Goal: Transaction & Acquisition: Subscribe to service/newsletter

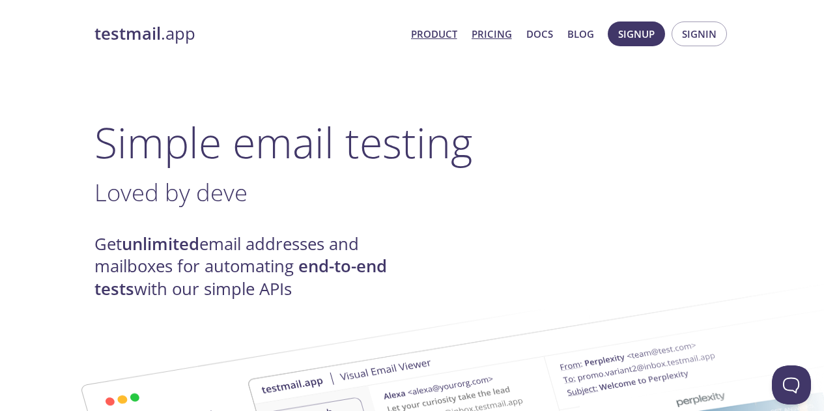
click at [491, 34] on link "Pricing" at bounding box center [491, 33] width 40 height 17
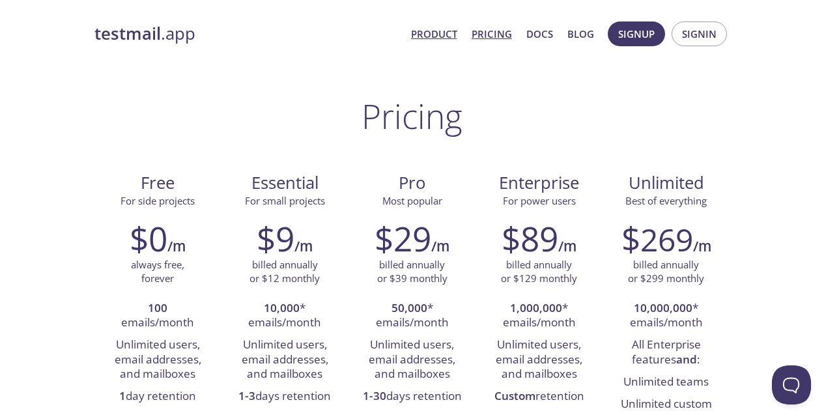
click at [426, 38] on link "Product" at bounding box center [434, 33] width 46 height 17
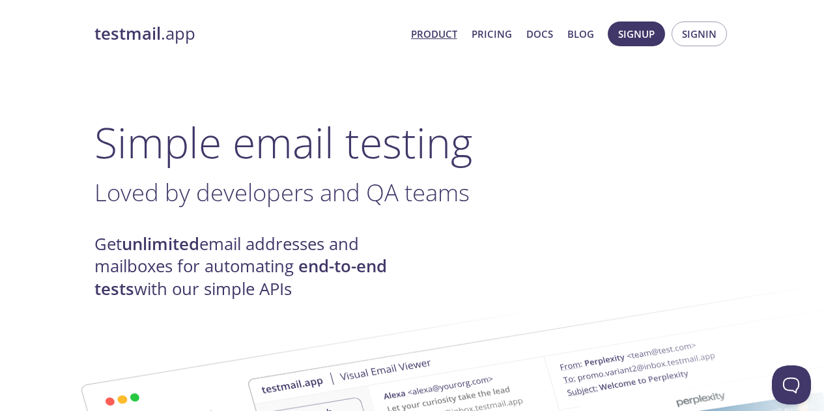
click at [503, 42] on span "Product Pricing Docs Blog" at bounding box center [501, 33] width 197 height 31
click at [630, 29] on span "Signup" at bounding box center [636, 33] width 36 height 17
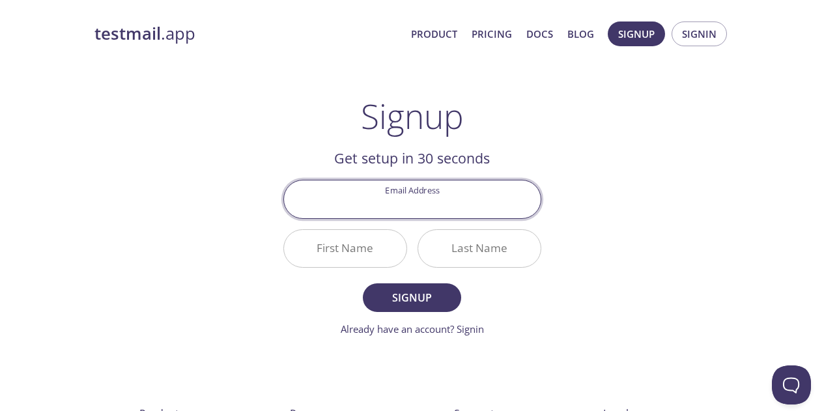
click at [409, 204] on input "Email Address" at bounding box center [412, 198] width 256 height 37
type input "achitechnologies@gmail.com"
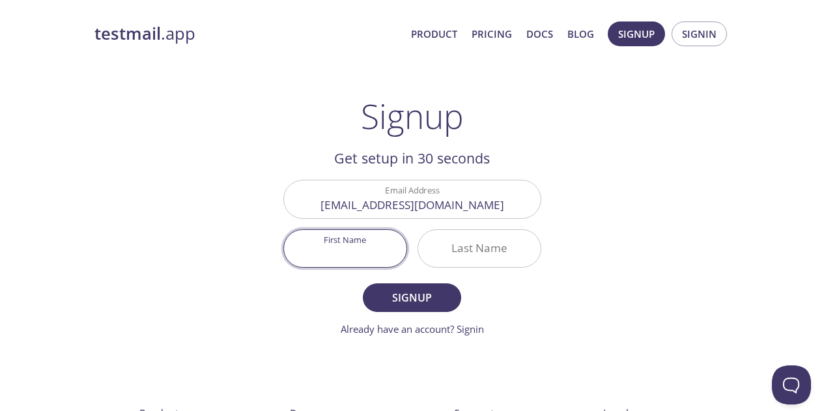
click at [339, 255] on input "First Name" at bounding box center [345, 248] width 122 height 37
type input "Achi"
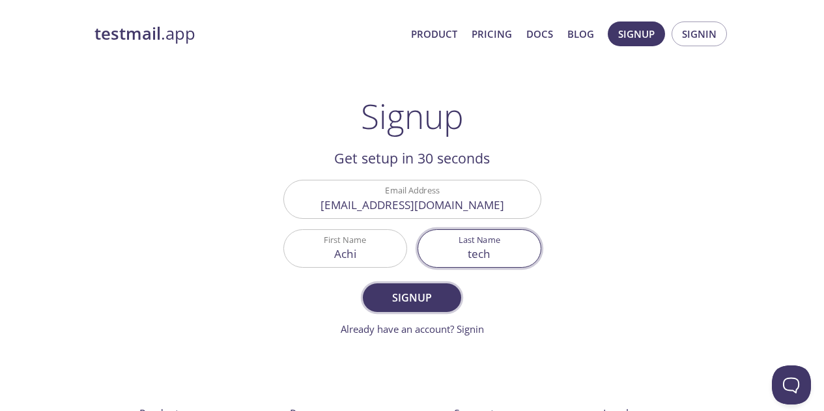
type input "tech"
click at [383, 296] on span "Signup" at bounding box center [411, 297] width 69 height 18
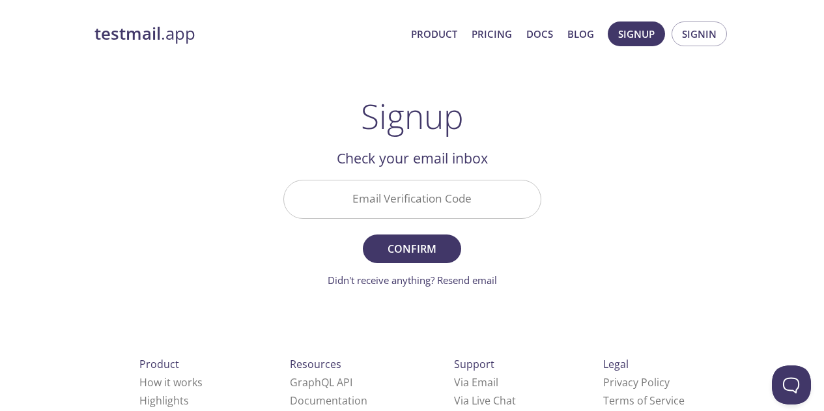
click at [420, 185] on input "Email Verification Code" at bounding box center [412, 198] width 256 height 37
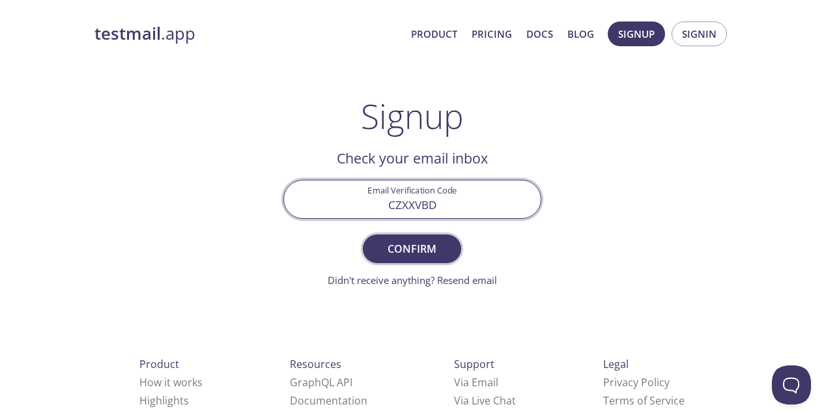
type input "CZXXVBD"
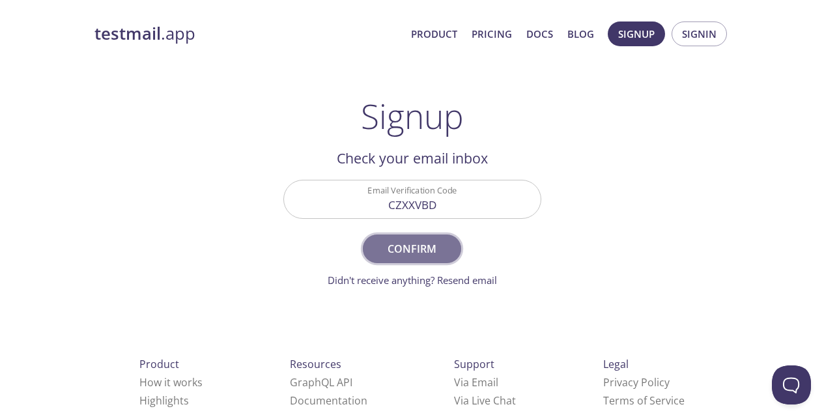
click at [414, 240] on span "Confirm" at bounding box center [411, 249] width 69 height 18
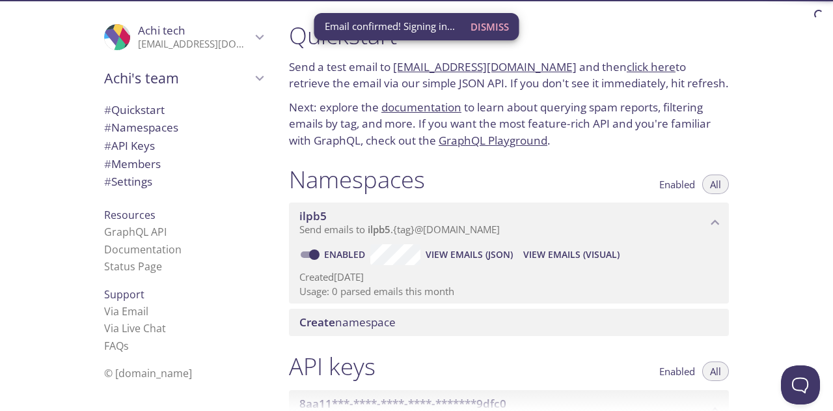
click at [491, 31] on span "Dismiss" at bounding box center [490, 26] width 38 height 17
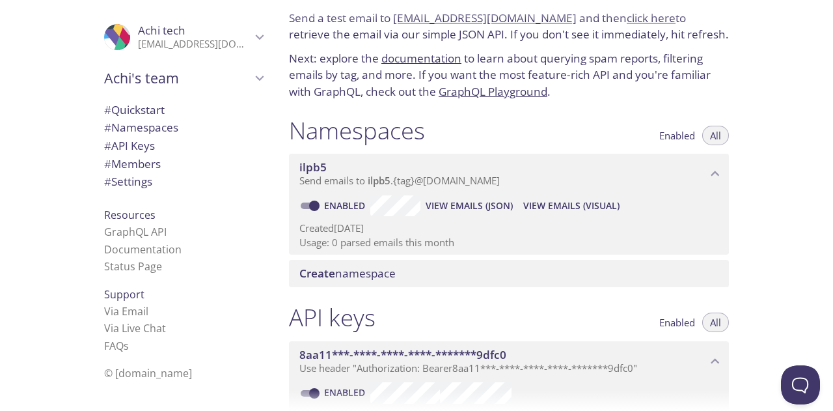
scroll to position [33, 0]
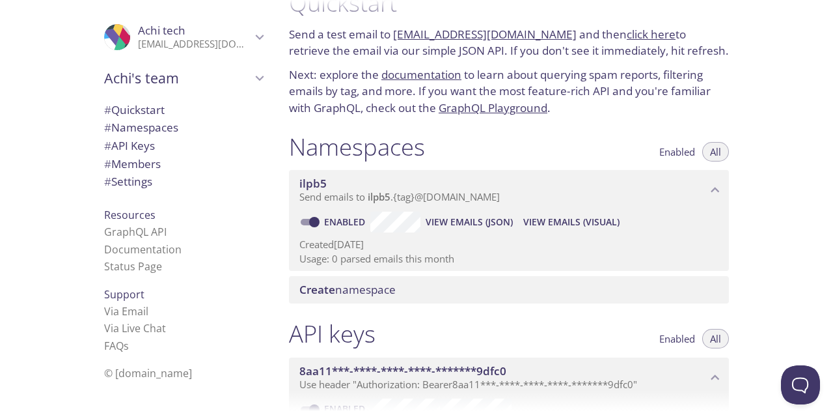
click at [450, 218] on span "View Emails (JSON)" at bounding box center [469, 222] width 87 height 16
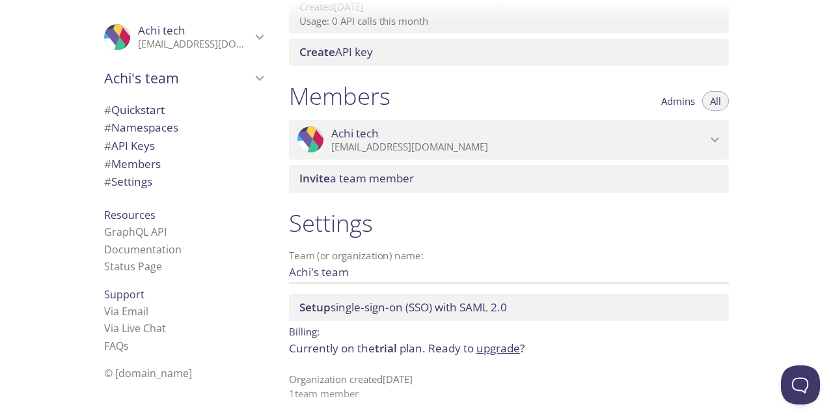
scroll to position [515, 0]
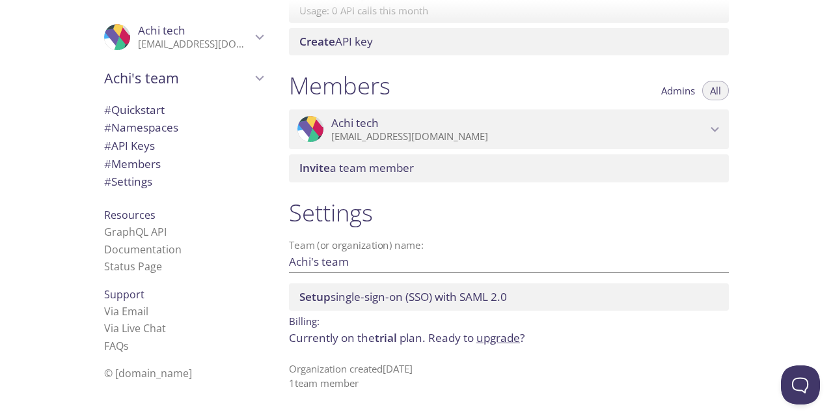
click at [124, 158] on span "# Members" at bounding box center [132, 163] width 57 height 15
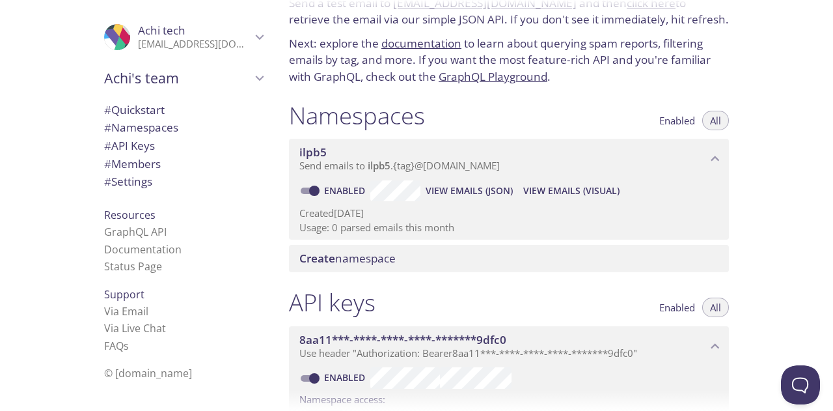
scroll to position [49, 0]
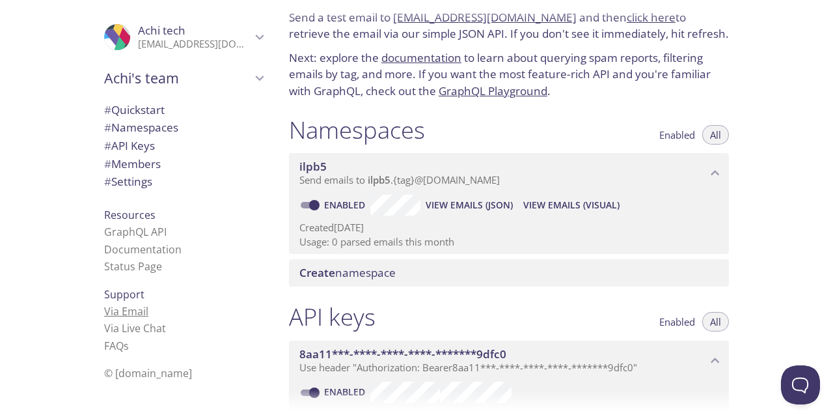
click at [107, 306] on link "Via Email" at bounding box center [126, 311] width 44 height 14
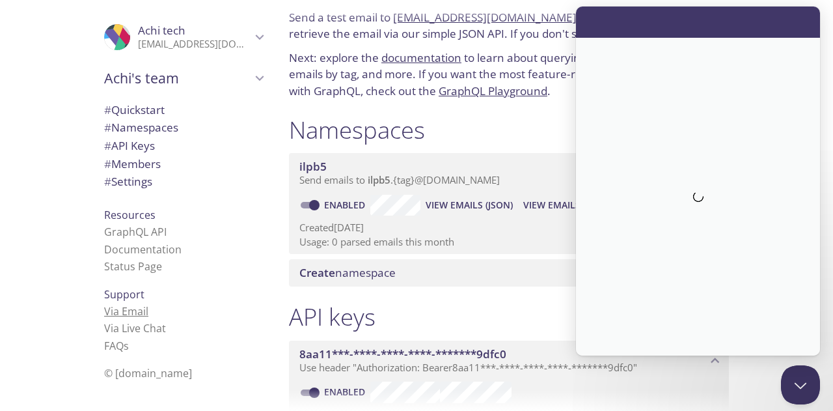
scroll to position [0, 0]
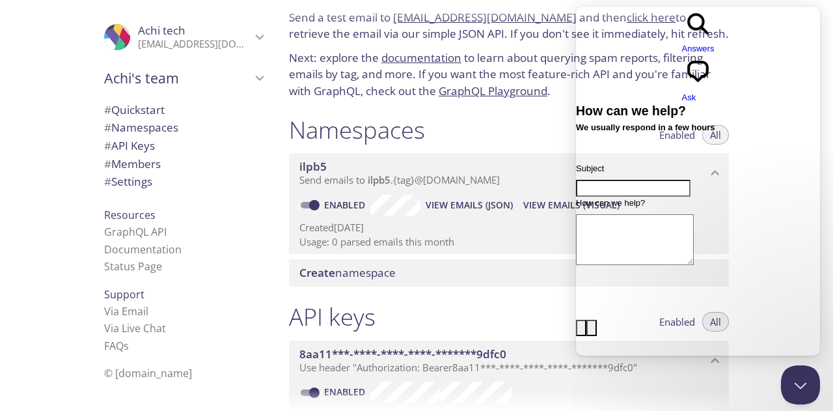
click at [498, 118] on div "Namespaces Enabled All" at bounding box center [509, 131] width 440 height 33
click at [805, 389] on button "Close Beacon popover" at bounding box center [798, 382] width 39 height 39
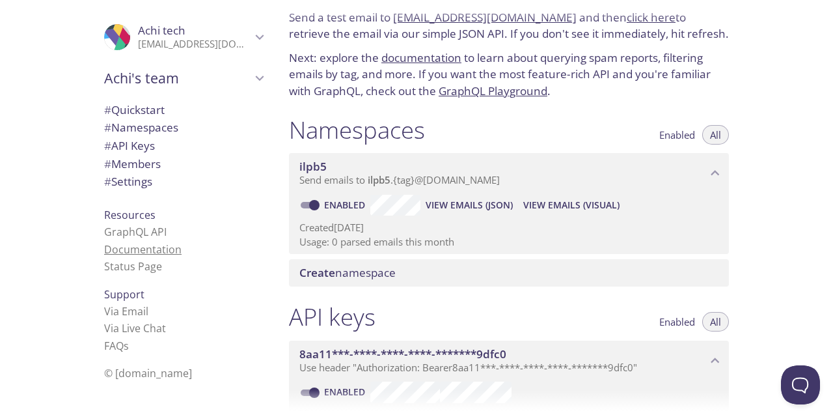
click at [104, 246] on link "Documentation" at bounding box center [142, 249] width 77 height 14
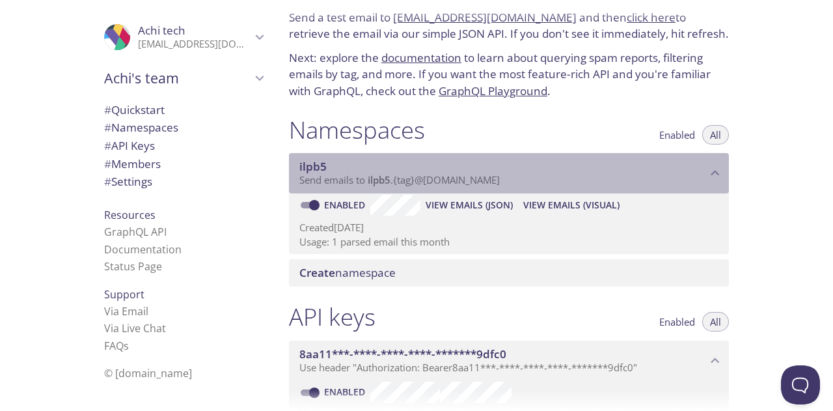
click at [370, 176] on span "ilpb5" at bounding box center [379, 179] width 23 height 13
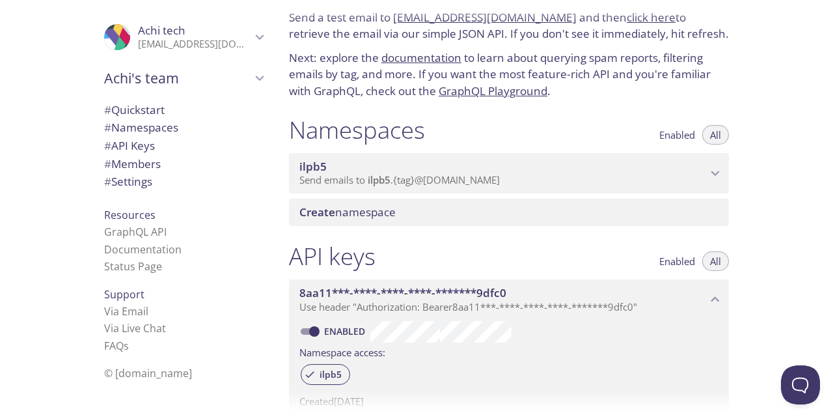
click at [419, 178] on span "Send emails to ilpb5 . {tag} @inbox.testmail.app" at bounding box center [399, 179] width 201 height 13
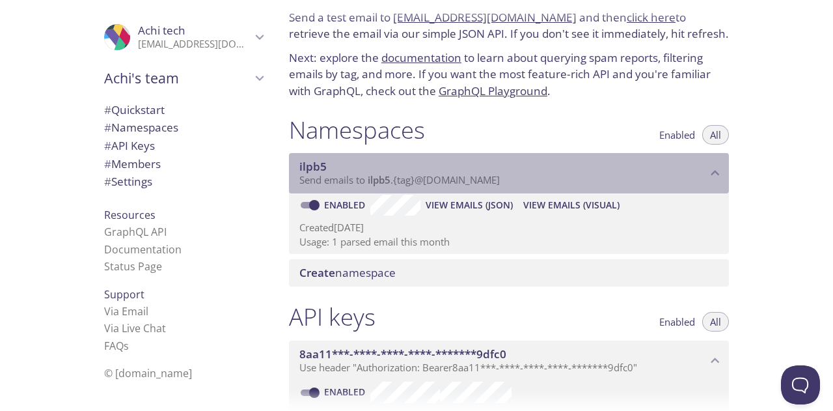
click at [363, 178] on span "Send emails to ilpb5 . {tag} @inbox.testmail.app" at bounding box center [399, 179] width 201 height 13
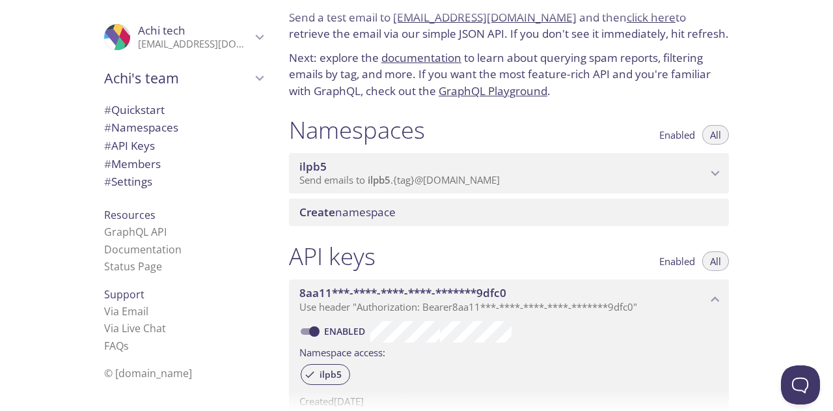
click at [385, 183] on span "ilpb5" at bounding box center [379, 179] width 23 height 13
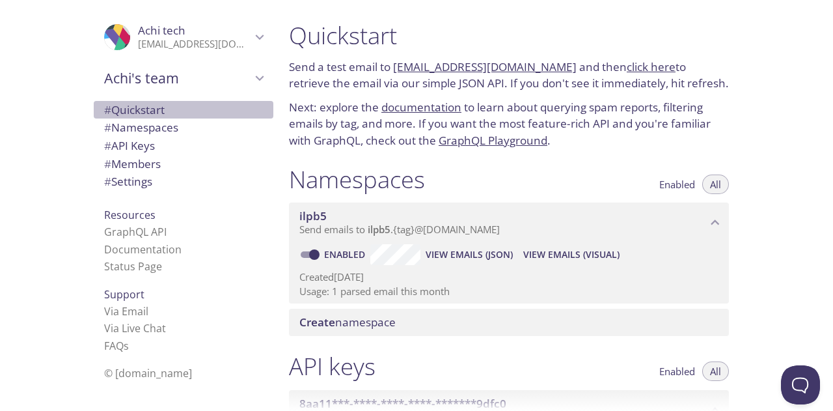
click at [146, 106] on span "# Quickstart" at bounding box center [134, 109] width 61 height 15
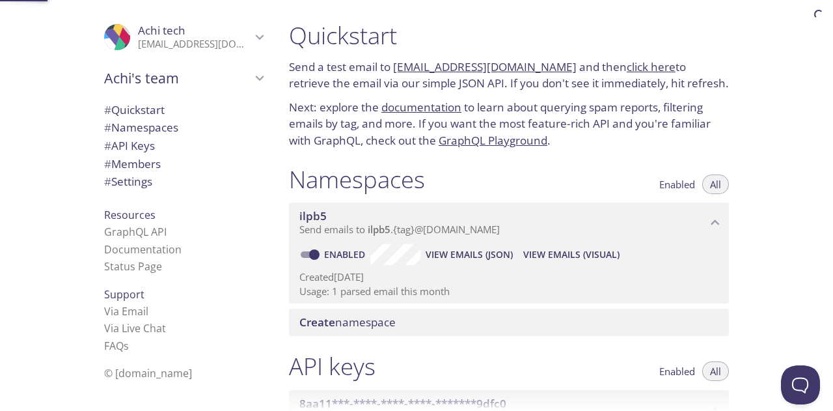
scroll to position [21, 0]
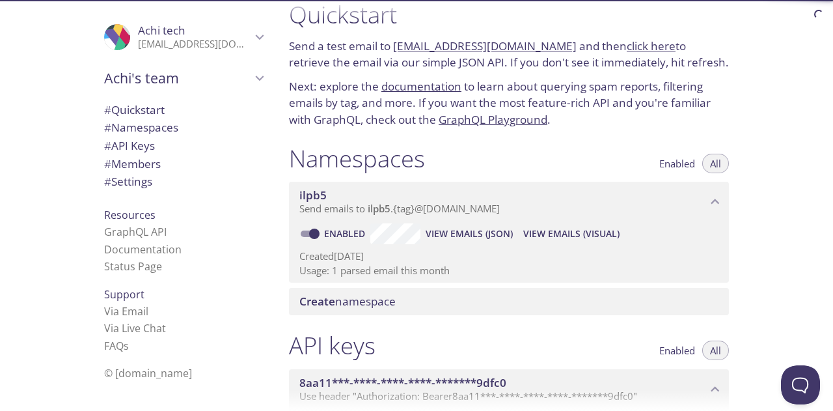
click at [199, 130] on span "# Namespaces" at bounding box center [183, 127] width 159 height 17
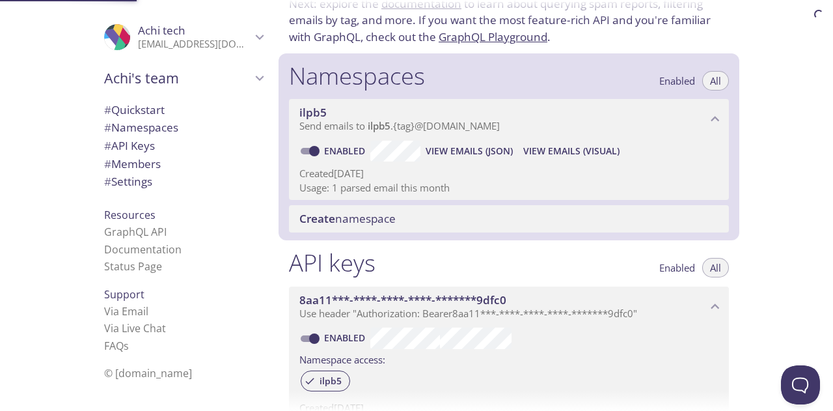
scroll to position [165, 0]
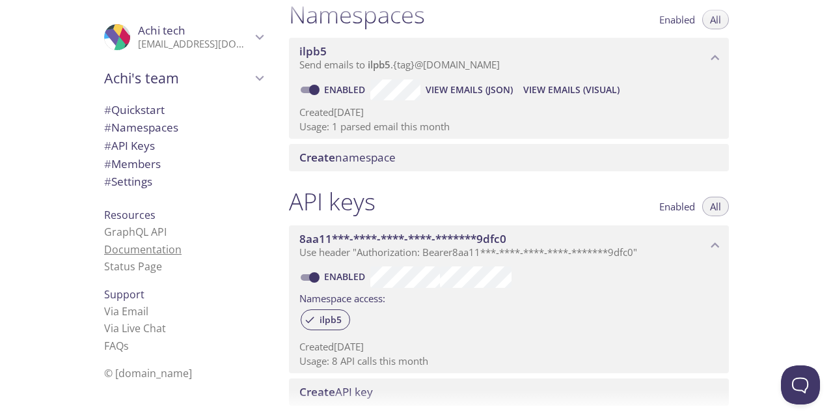
click at [126, 245] on link "Documentation" at bounding box center [142, 249] width 77 height 14
click at [154, 118] on div "# Namespaces" at bounding box center [184, 127] width 180 height 18
click at [139, 107] on span "# Quickstart" at bounding box center [134, 109] width 61 height 15
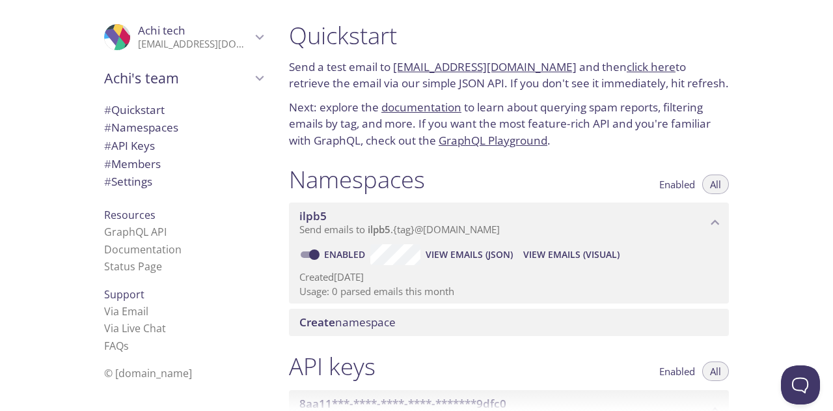
click at [627, 68] on link "click here" at bounding box center [651, 66] width 49 height 15
click at [440, 85] on p "Send a test email to ilpb5.test@inbox.testmail.app and then click here to retri…" at bounding box center [509, 75] width 440 height 33
click at [388, 84] on p "Send a test email to ilpb5.test@inbox.testmail.app and then click here to retri…" at bounding box center [509, 75] width 440 height 33
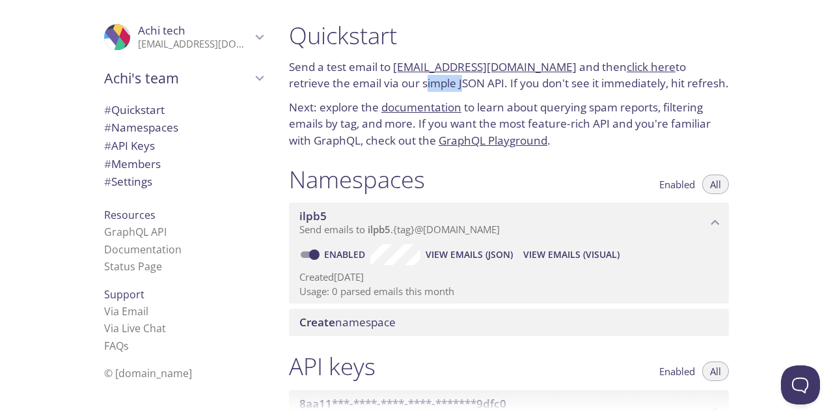
click at [627, 71] on link "click here" at bounding box center [651, 66] width 49 height 15
drag, startPoint x: 391, startPoint y: 67, endPoint x: 546, endPoint y: 66, distance: 154.9
click at [546, 66] on p "Send a test email to ilpb5.test@inbox.testmail.app and then click here to retri…" at bounding box center [509, 75] width 440 height 33
copy p "ilpb5.test@inbox.testmail.app"
click at [627, 62] on link "click here" at bounding box center [651, 66] width 49 height 15
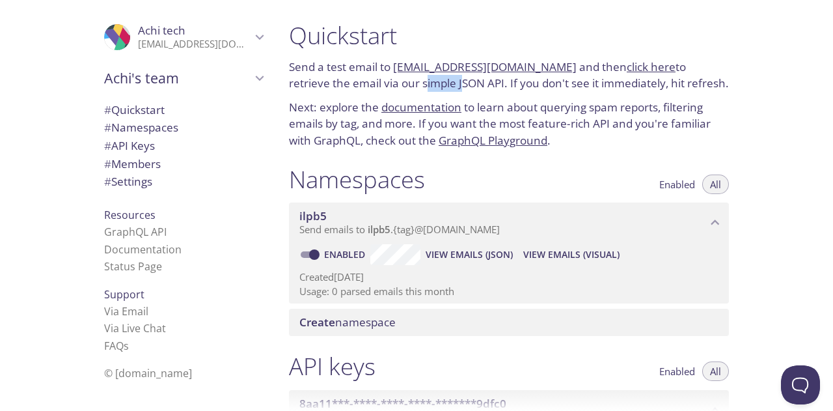
click at [441, 104] on link "documentation" at bounding box center [421, 107] width 80 height 15
copy p "ilpb5.test@inbox.testmail.app"
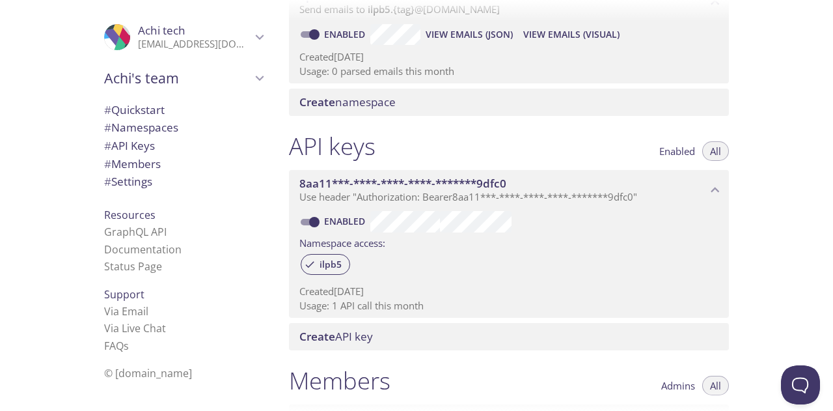
scroll to position [221, 0]
copy p "ilpb5.test@inbox.testmail.app"
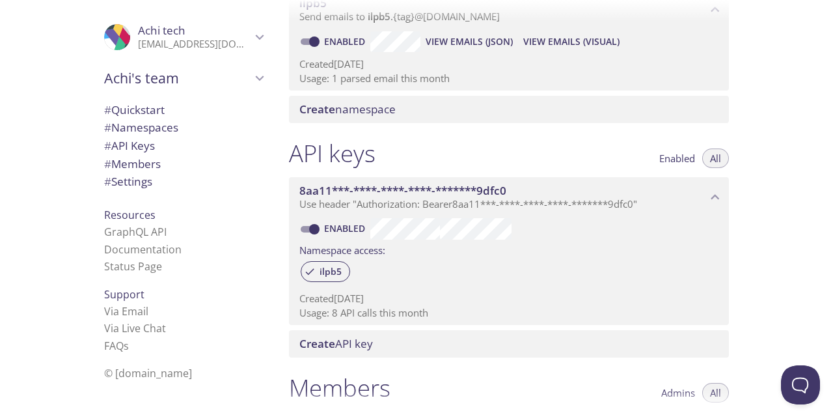
scroll to position [117, 0]
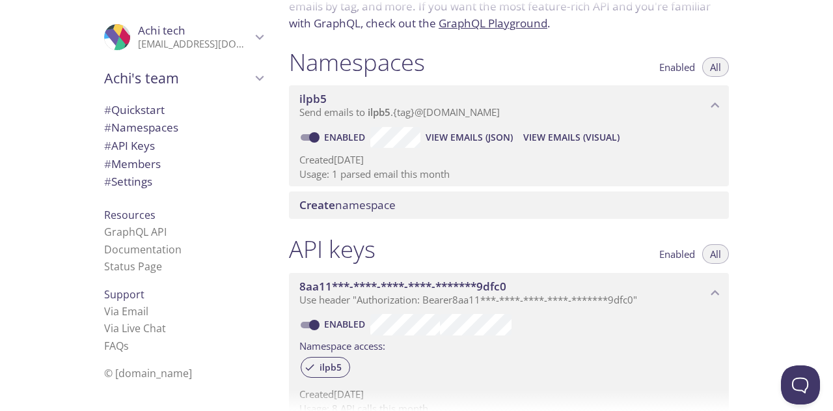
click at [473, 135] on span "View Emails (JSON)" at bounding box center [469, 138] width 87 height 16
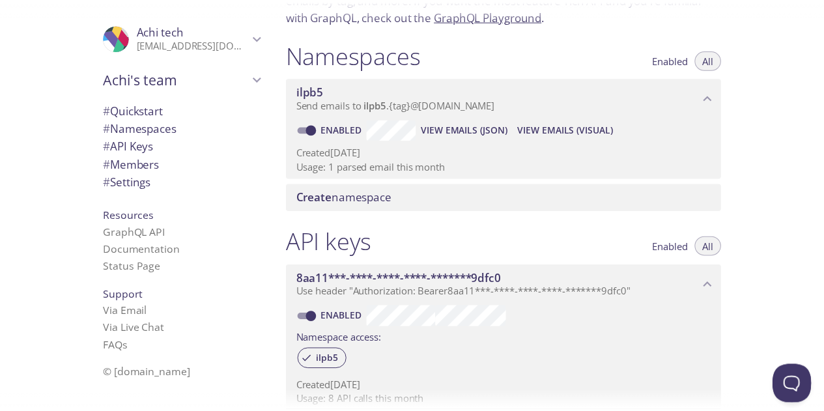
scroll to position [126, 0]
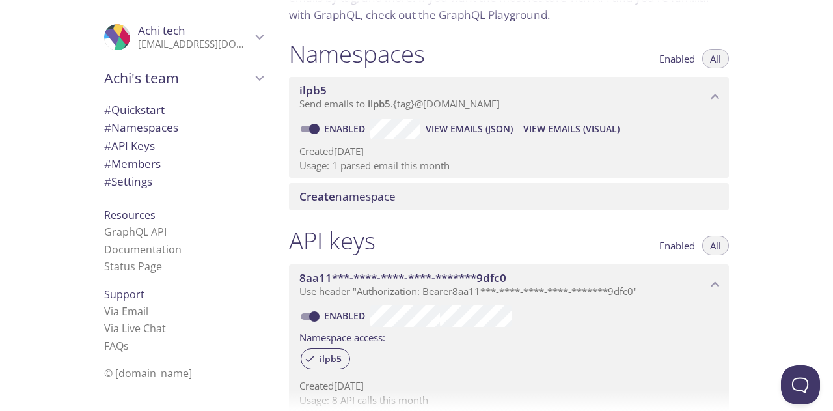
click at [346, 183] on div "Create namespace" at bounding box center [509, 196] width 440 height 27
click at [343, 200] on span "Create namespace" at bounding box center [347, 196] width 96 height 15
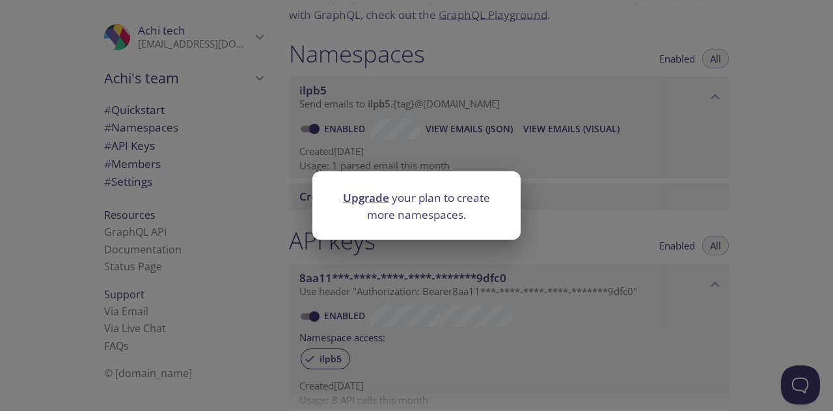
click at [372, 191] on link "Upgrade" at bounding box center [366, 197] width 46 height 15
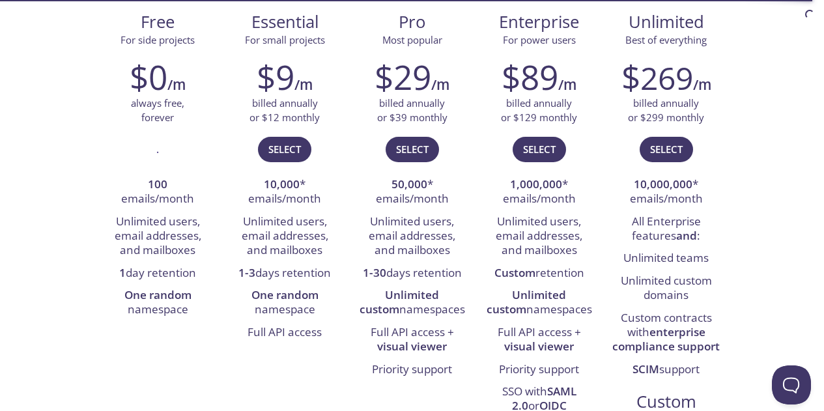
scroll to position [208, 0]
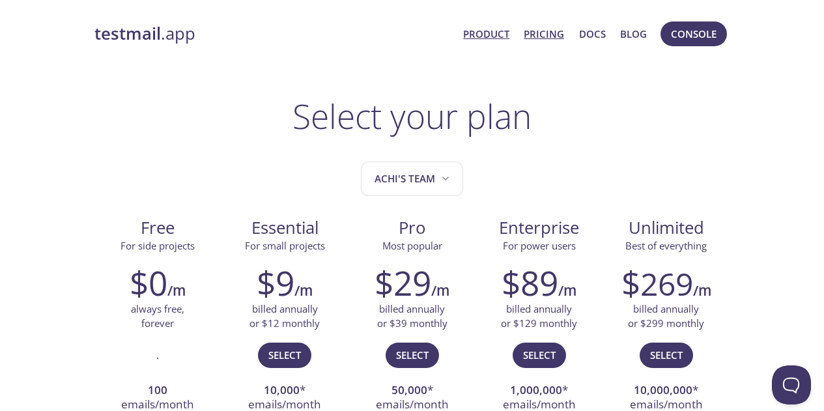
click at [494, 34] on link "Product" at bounding box center [486, 33] width 46 height 17
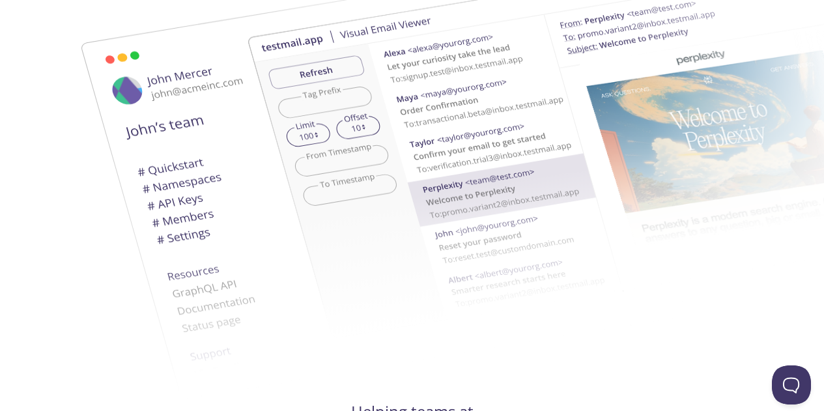
scroll to position [357, 0]
